Goal: Information Seeking & Learning: Learn about a topic

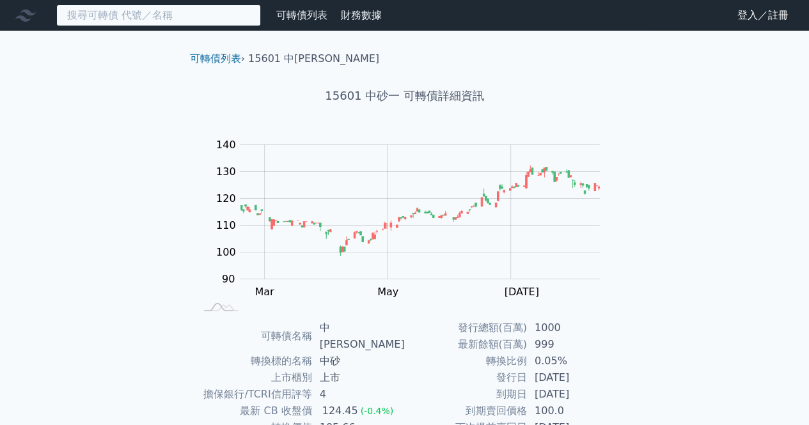
drag, startPoint x: 0, startPoint y: 0, endPoint x: 150, endPoint y: 19, distance: 150.8
click at [150, 19] on input at bounding box center [158, 15] width 205 height 22
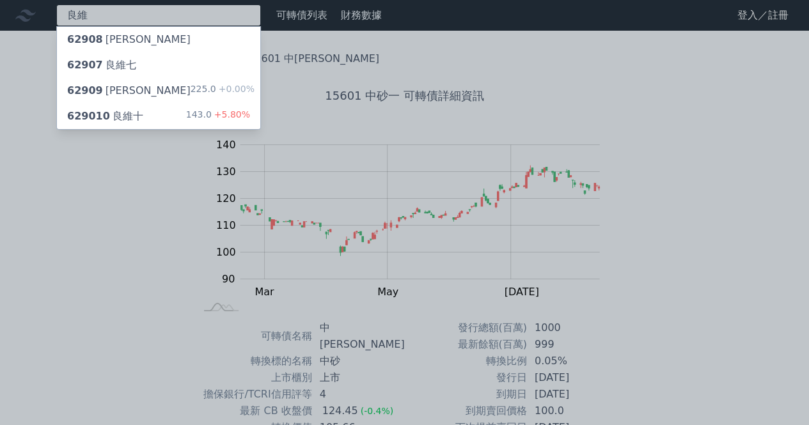
type input "良維"
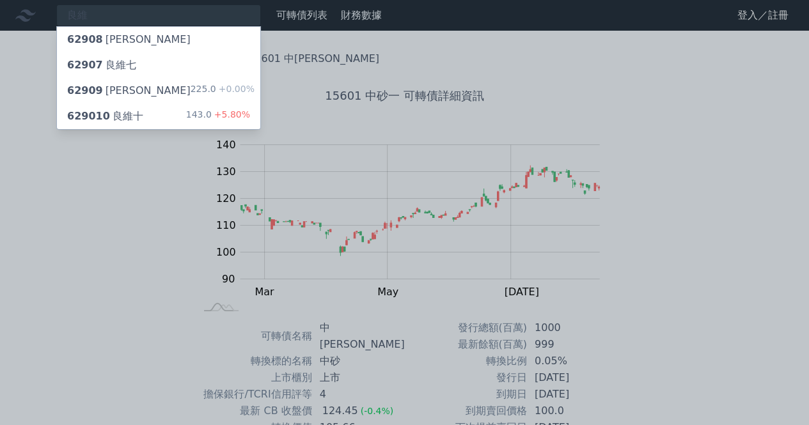
click at [182, 108] on div "15601 中砂一 可轉債詳細資訊" at bounding box center [405, 96] width 450 height 59
click at [175, 111] on div "629010 良維十 143.0 +5.80%" at bounding box center [158, 117] width 203 height 26
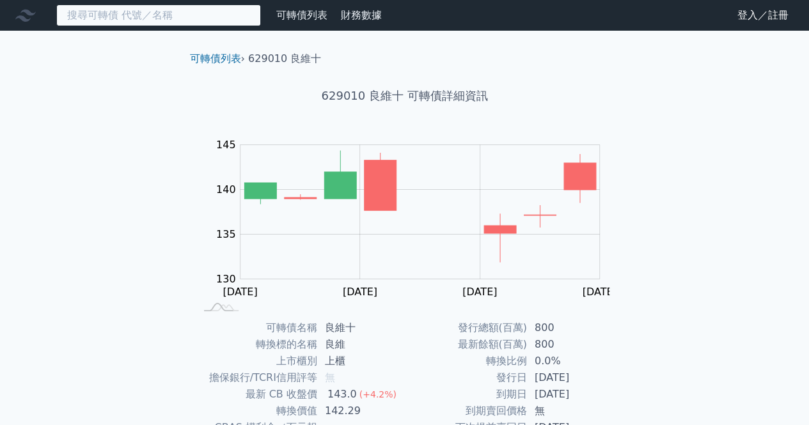
click at [92, 11] on input at bounding box center [158, 15] width 205 height 22
type input "華"
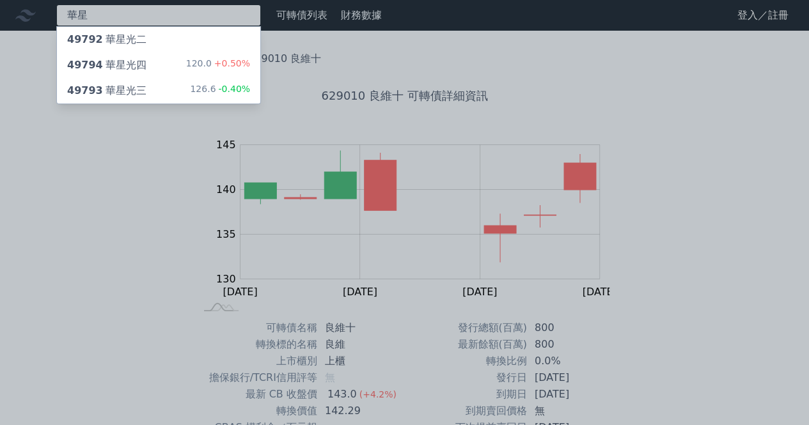
type input "華星"
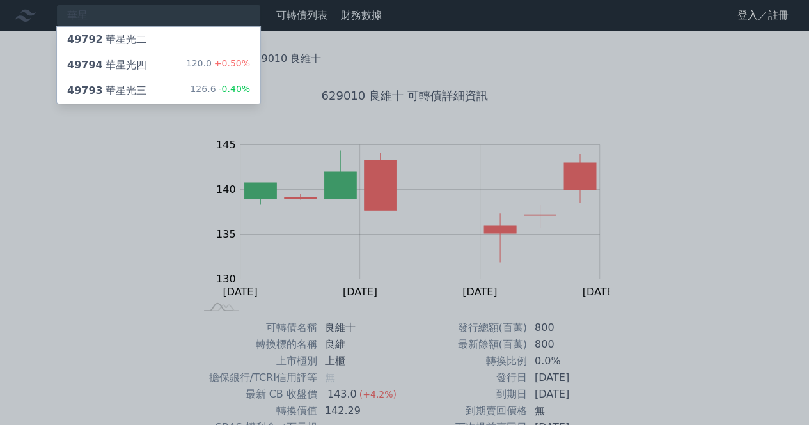
click at [148, 90] on div "49793 華星光三 126.6 -0.40%" at bounding box center [158, 91] width 203 height 26
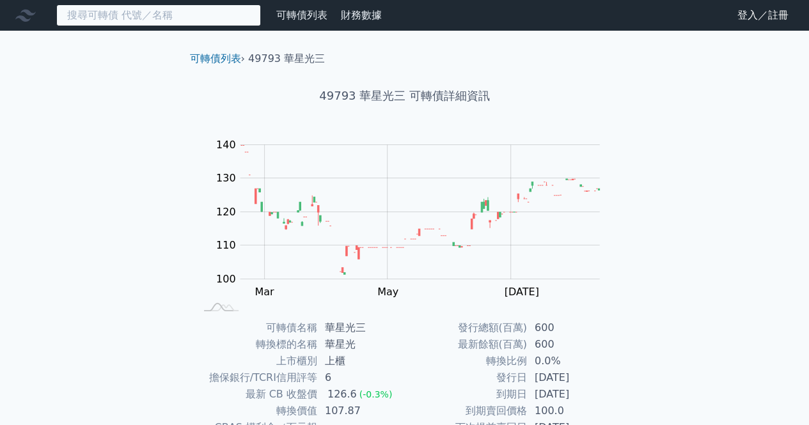
click at [132, 17] on input at bounding box center [158, 15] width 205 height 22
type input "蝦"
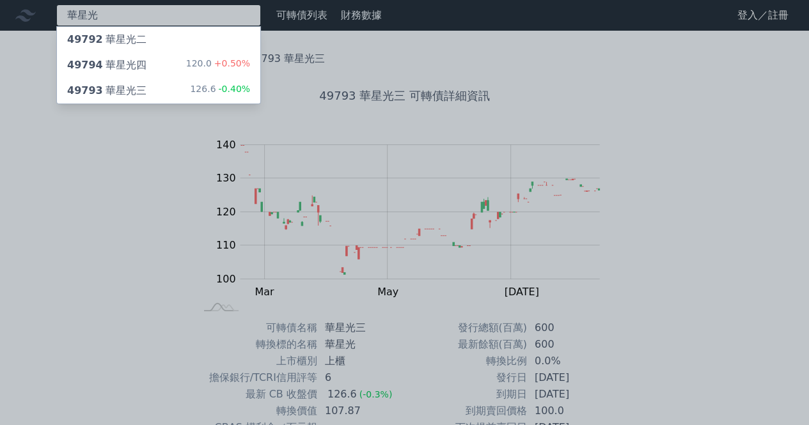
type input "華星光"
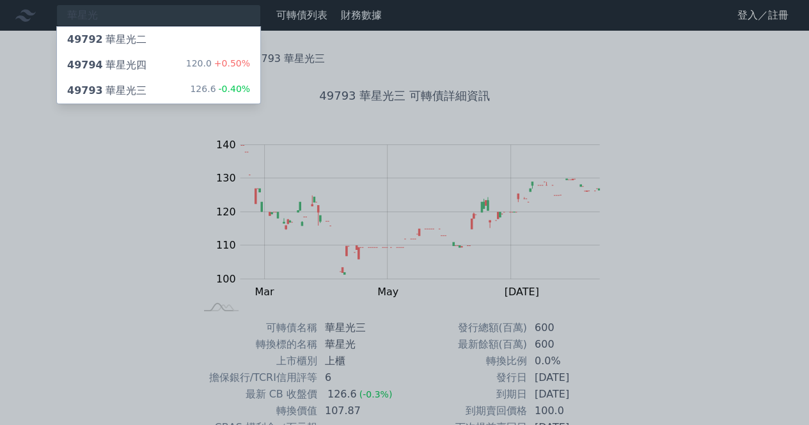
click at [128, 58] on div "49794 華星光四" at bounding box center [106, 65] width 79 height 15
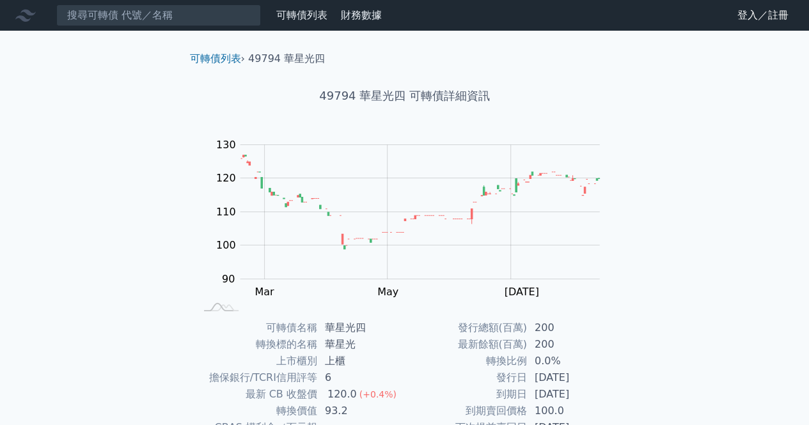
click at [97, 1] on nav "可轉債列表 財務數據 可轉債列表 財務數據 登入／註冊 登入／註冊" at bounding box center [404, 15] width 809 height 31
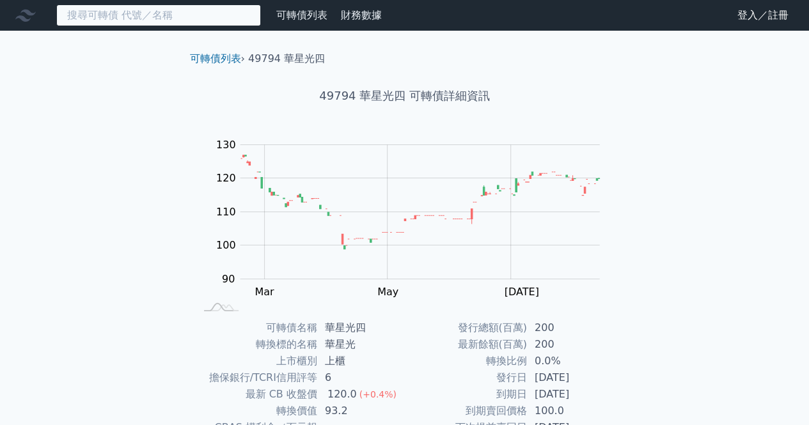
click at [109, 16] on input at bounding box center [158, 15] width 205 height 22
